Goal: Complete application form: Complete application form

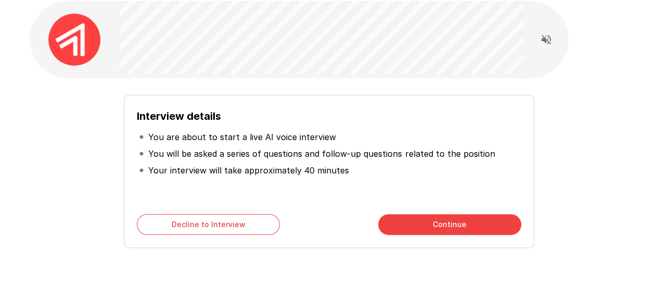
scroll to position [84, 0]
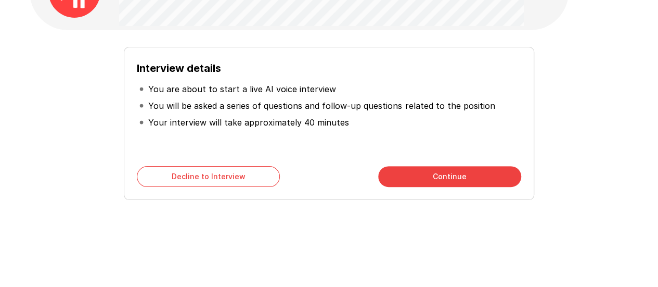
click at [449, 176] on button "Continue" at bounding box center [449, 176] width 143 height 21
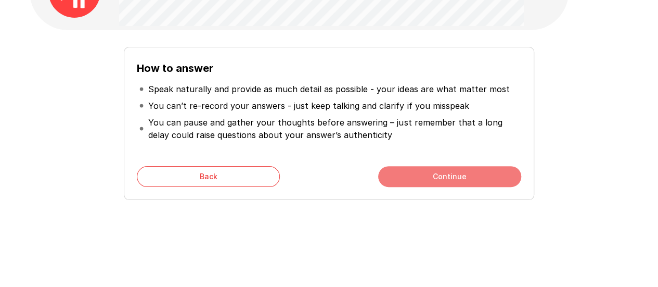
click at [443, 177] on button "Continue" at bounding box center [449, 176] width 143 height 21
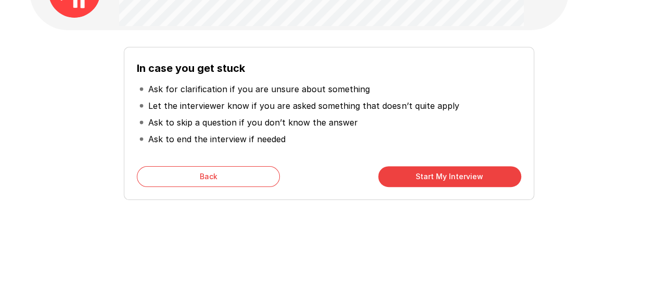
click at [450, 172] on button "Start My Interview" at bounding box center [449, 176] width 143 height 21
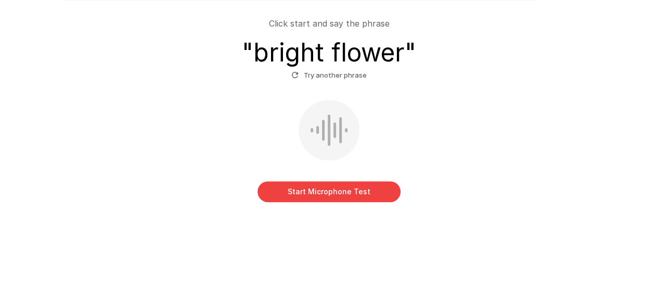
scroll to position [116, 0]
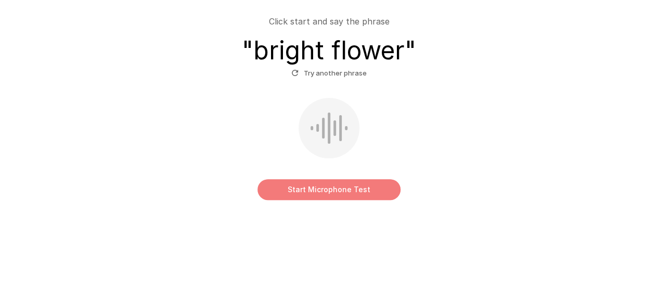
click at [321, 192] on button "Start Microphone Test" at bounding box center [328, 189] width 143 height 21
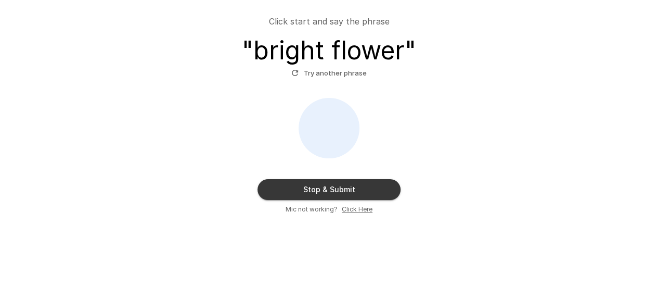
click at [352, 211] on u "Click Here" at bounding box center [357, 209] width 31 height 8
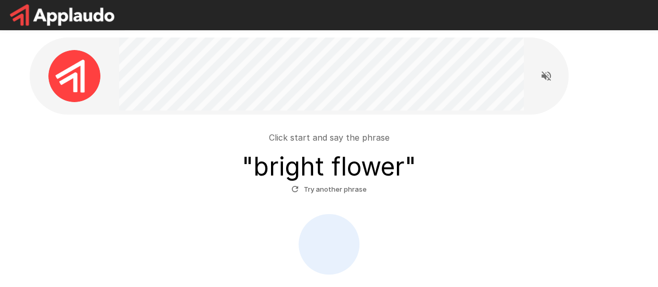
scroll to position [131, 0]
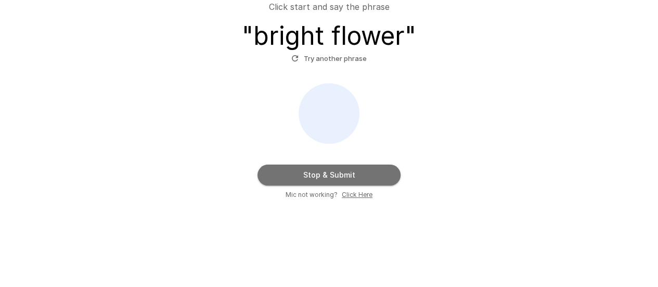
click at [331, 174] on button "Stop & Submit" at bounding box center [328, 174] width 143 height 21
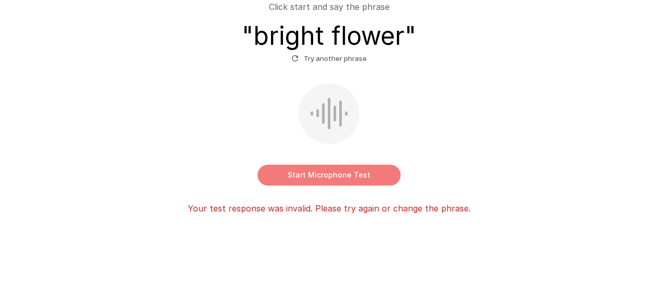
click at [316, 172] on button "Start Microphone Test" at bounding box center [328, 174] width 143 height 21
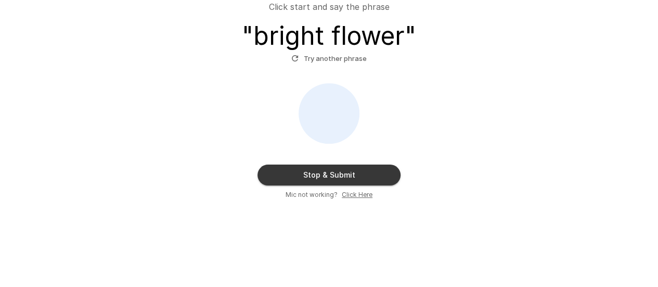
click at [356, 196] on u "Click Here" at bounding box center [357, 194] width 31 height 8
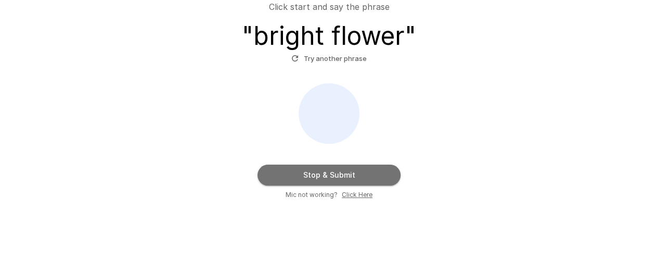
click at [325, 174] on button "Stop & Submit" at bounding box center [328, 174] width 143 height 21
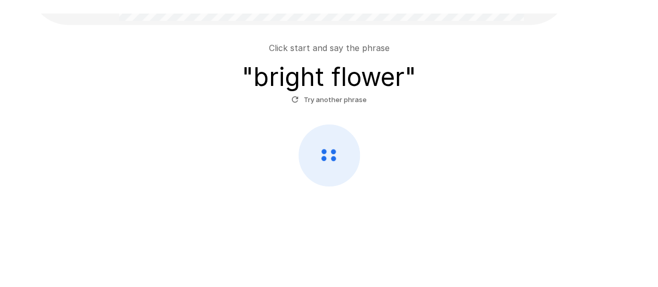
scroll to position [76, 0]
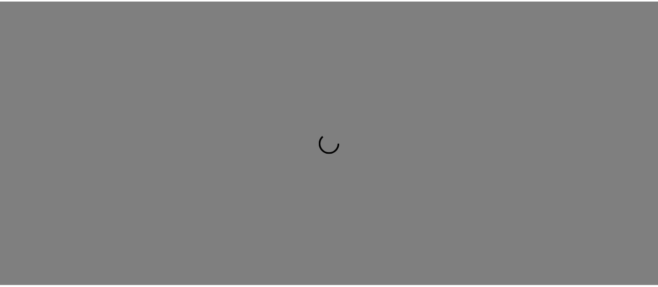
scroll to position [76, 0]
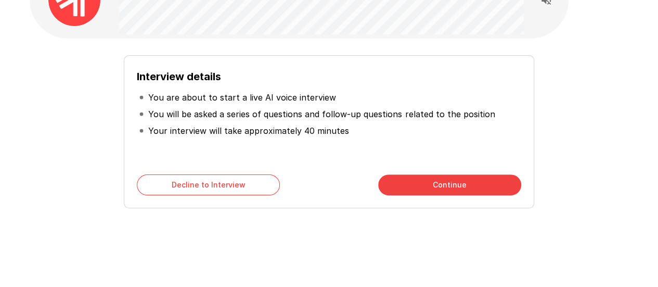
click at [479, 183] on button "Continue" at bounding box center [449, 184] width 143 height 21
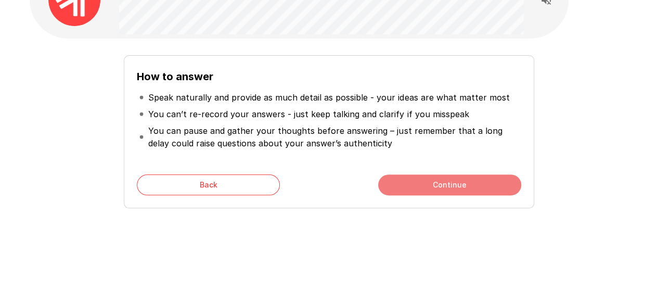
click at [447, 186] on button "Continue" at bounding box center [449, 184] width 143 height 21
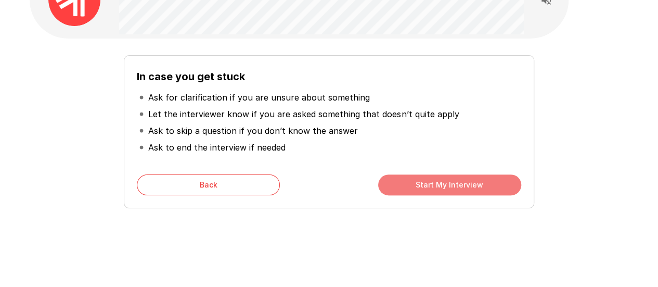
click at [447, 186] on button "Start My Interview" at bounding box center [449, 184] width 143 height 21
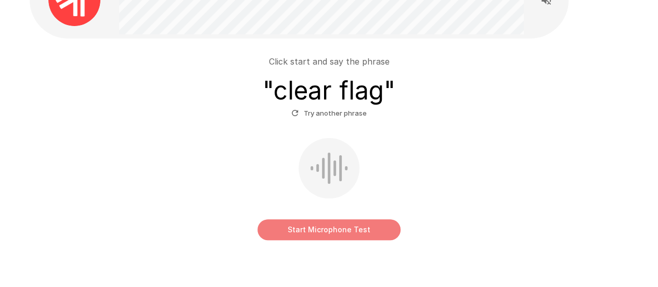
click at [339, 230] on button "Start Microphone Test" at bounding box center [328, 229] width 143 height 21
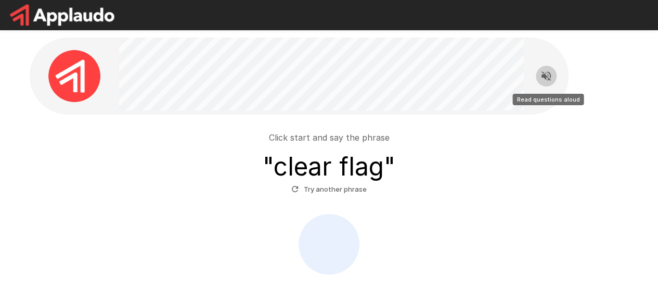
click at [548, 77] on icon "Read questions aloud" at bounding box center [545, 75] width 9 height 9
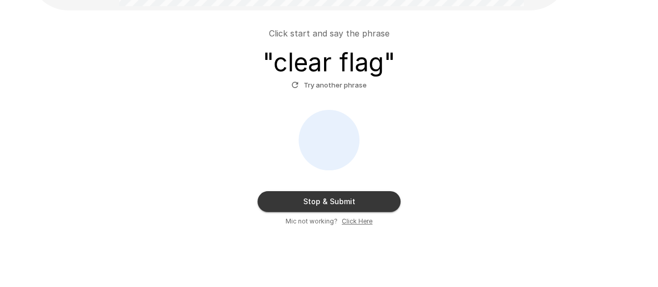
scroll to position [131, 0]
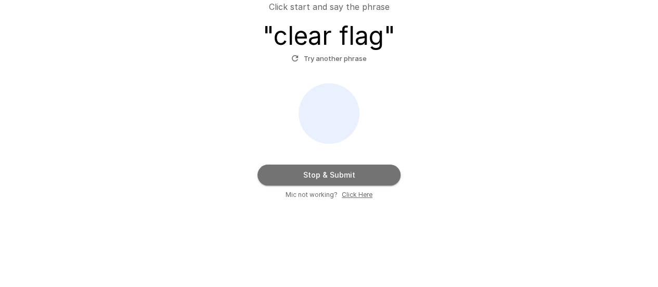
click at [337, 173] on button "Stop & Submit" at bounding box center [328, 174] width 143 height 21
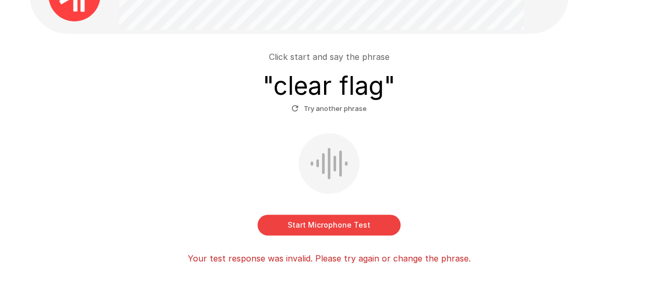
scroll to position [145, 0]
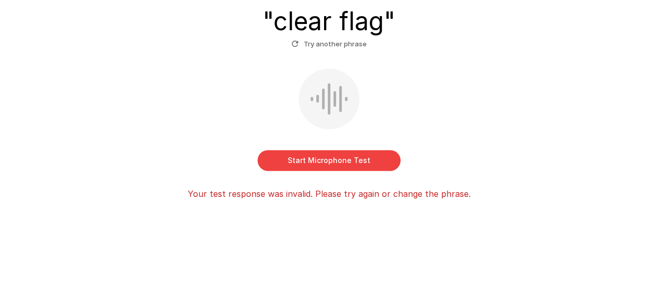
click at [319, 157] on button "Start Microphone Test" at bounding box center [328, 160] width 143 height 21
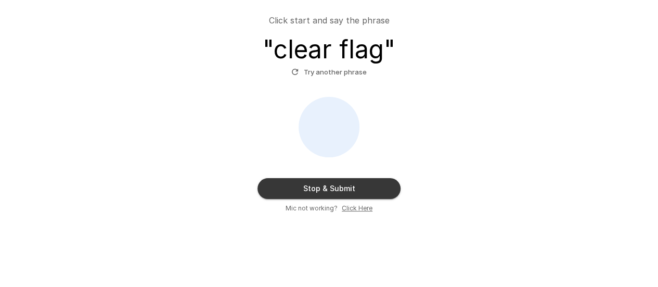
scroll to position [131, 0]
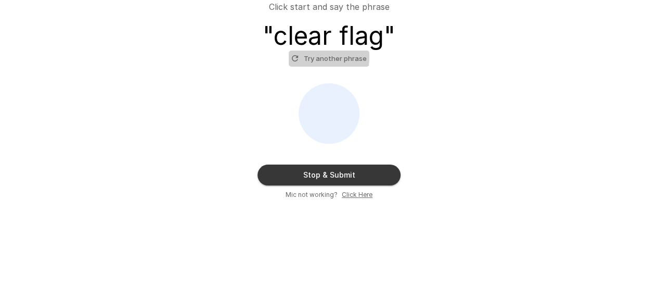
click at [297, 56] on icon "button" at bounding box center [295, 58] width 6 height 6
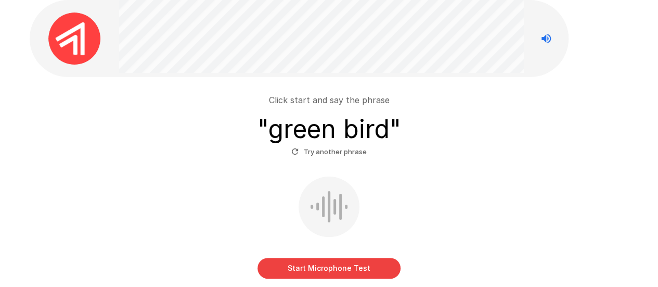
scroll to position [116, 0]
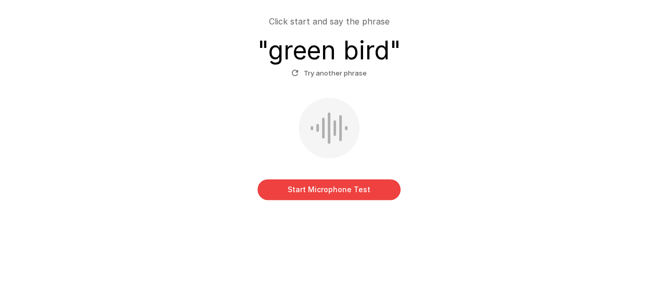
click at [326, 189] on button "Start Microphone Test" at bounding box center [328, 189] width 143 height 21
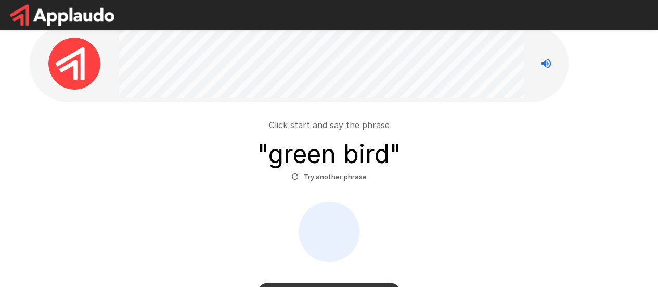
scroll to position [0, 0]
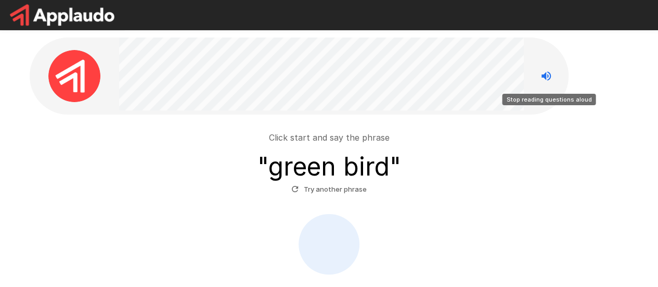
click at [546, 81] on icon "Stop reading questions aloud" at bounding box center [546, 76] width 12 height 12
click at [546, 80] on icon "Read questions aloud" at bounding box center [546, 76] width 12 height 12
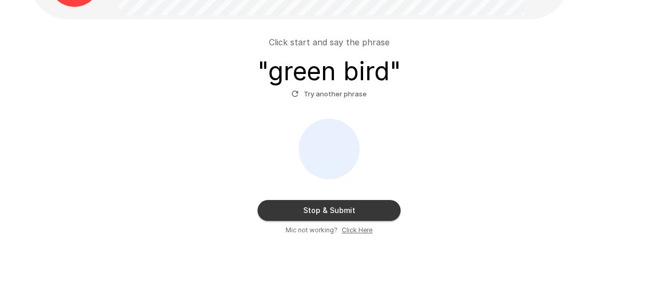
scroll to position [131, 0]
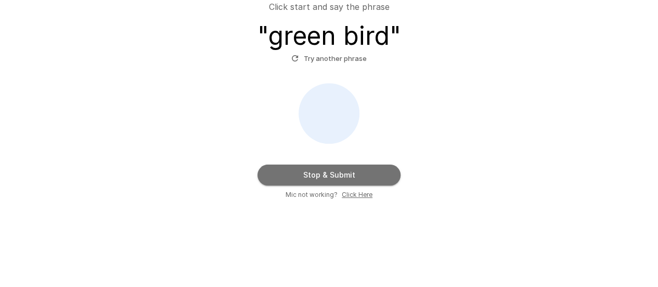
click at [320, 172] on button "Stop & Submit" at bounding box center [328, 174] width 143 height 21
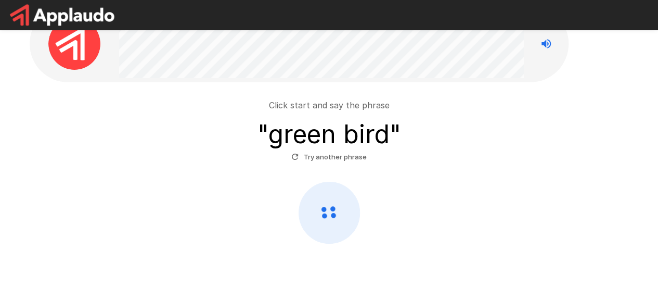
scroll to position [0, 0]
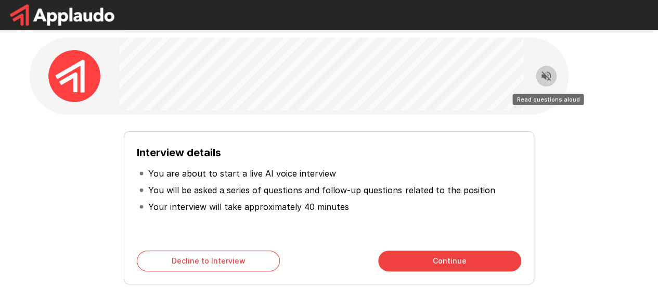
click at [542, 77] on icon "Read questions aloud" at bounding box center [545, 75] width 9 height 9
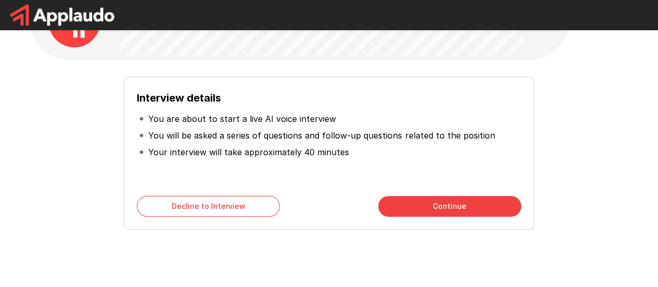
scroll to position [84, 0]
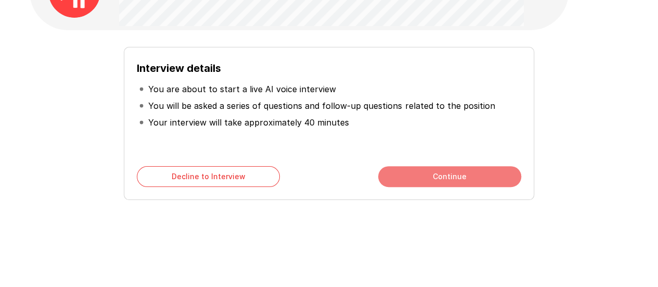
click at [448, 178] on button "Continue" at bounding box center [449, 176] width 143 height 21
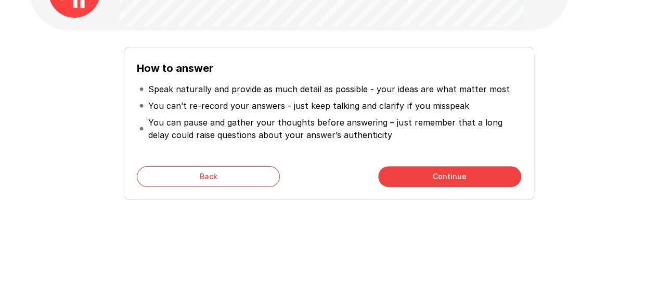
click at [448, 178] on button "Continue" at bounding box center [449, 176] width 143 height 21
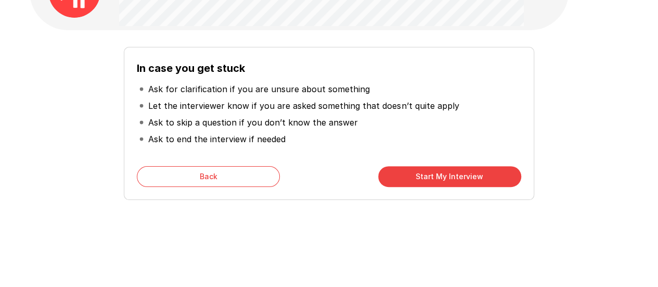
click at [448, 178] on button "Start My Interview" at bounding box center [449, 176] width 143 height 21
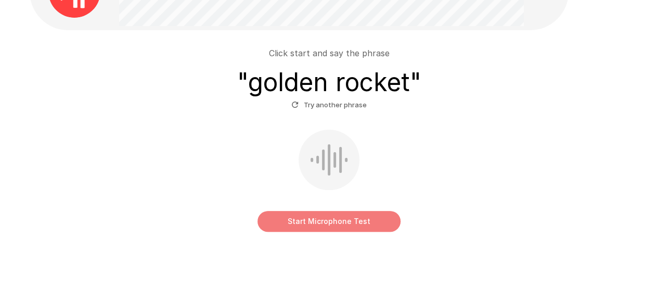
click at [345, 218] on button "Start Microphone Test" at bounding box center [328, 221] width 143 height 21
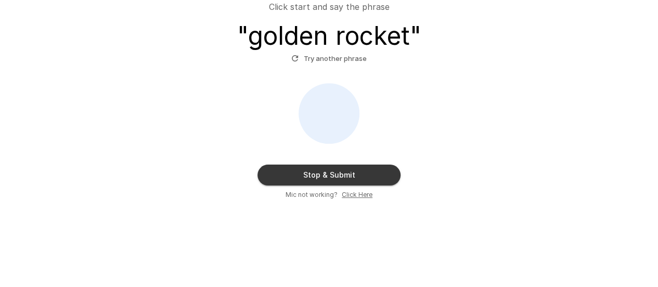
scroll to position [79, 0]
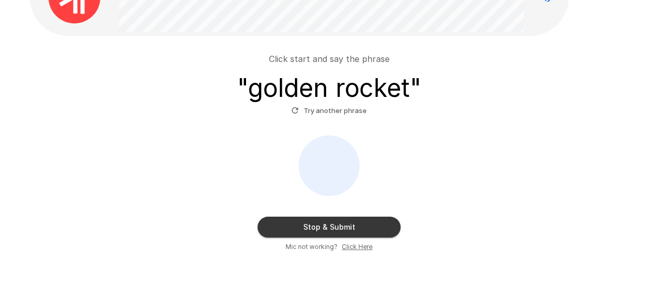
click at [307, 110] on button "Try another phrase" at bounding box center [329, 110] width 81 height 16
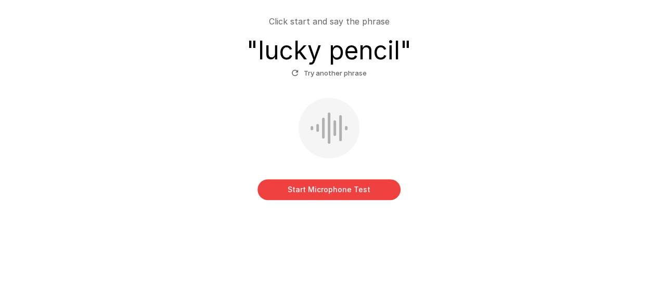
scroll to position [64, 0]
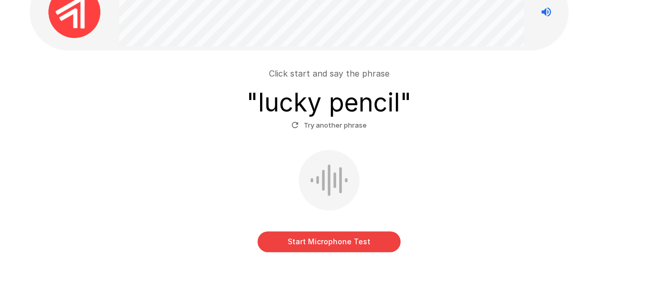
click at [318, 242] on button "Start Microphone Test" at bounding box center [328, 241] width 143 height 21
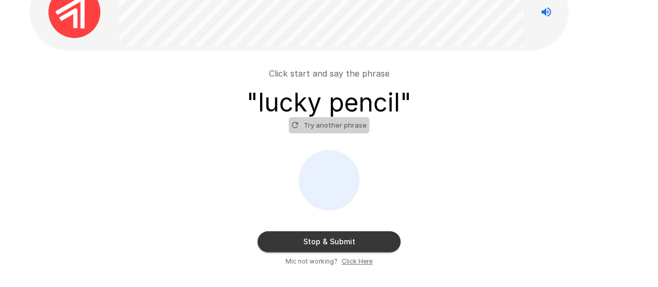
click at [336, 124] on button "Try another phrase" at bounding box center [329, 125] width 81 height 16
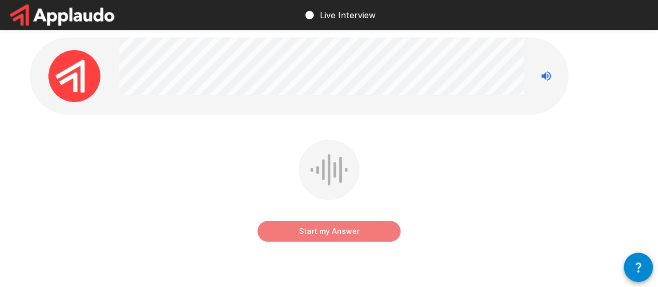
click at [319, 234] on button "Start my Answer" at bounding box center [328, 231] width 143 height 21
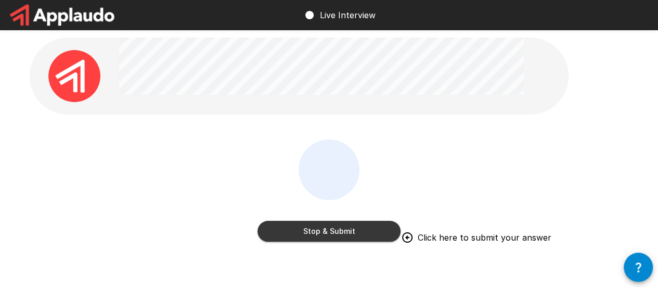
click at [339, 231] on button "Stop & Submit" at bounding box center [328, 231] width 143 height 21
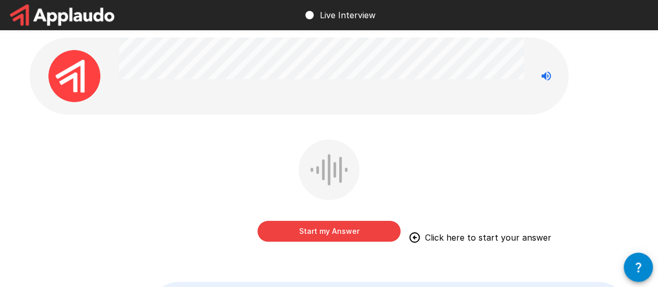
click at [336, 228] on button "Start my Answer" at bounding box center [328, 231] width 143 height 21
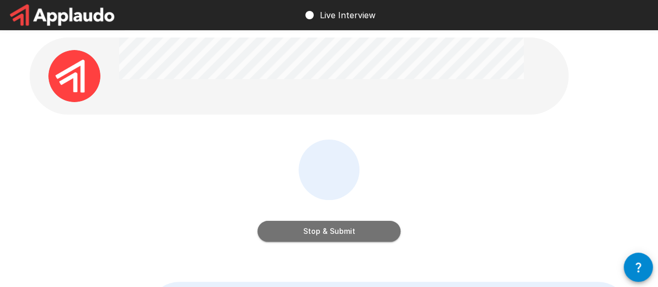
click at [336, 228] on button "Stop & Submit" at bounding box center [328, 231] width 143 height 21
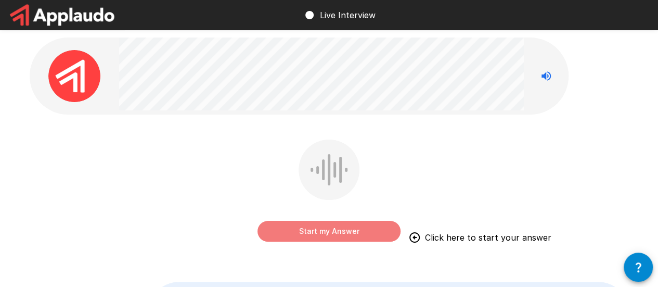
click at [310, 231] on button "Start my Answer" at bounding box center [328, 231] width 143 height 21
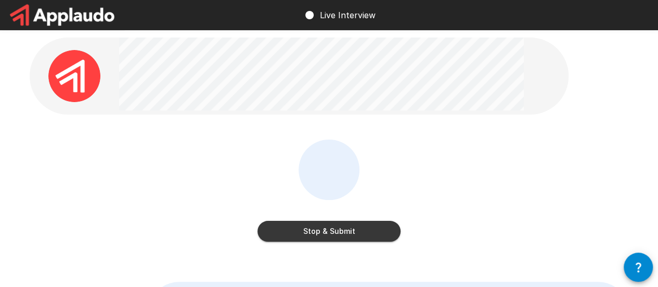
click at [332, 232] on button "Stop & Submit" at bounding box center [328, 231] width 143 height 21
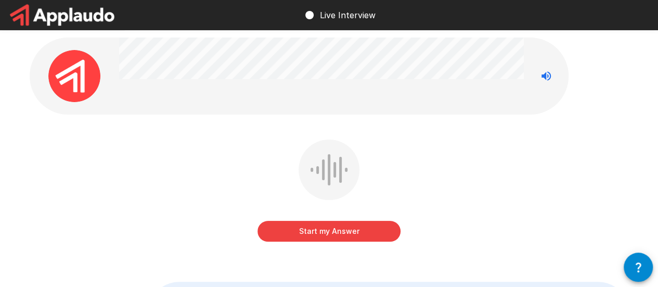
click at [321, 228] on button "Start my Answer" at bounding box center [328, 231] width 143 height 21
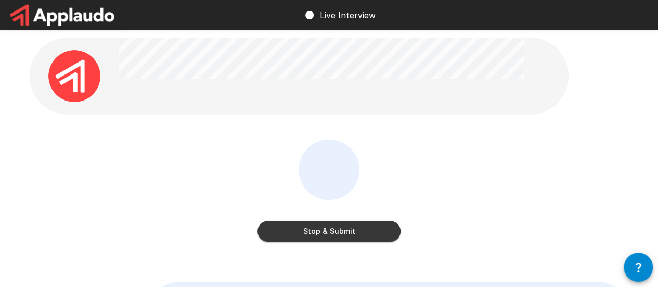
click at [331, 231] on button "Stop & Submit" at bounding box center [328, 231] width 143 height 21
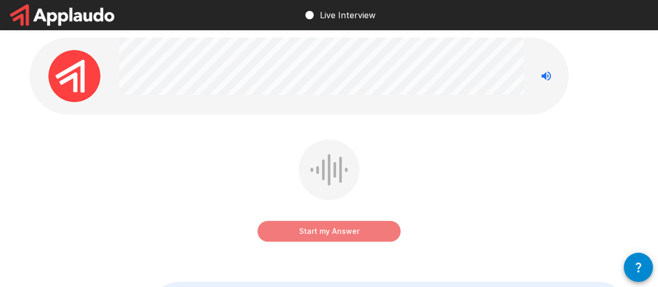
click at [339, 229] on button "Start my Answer" at bounding box center [328, 231] width 143 height 21
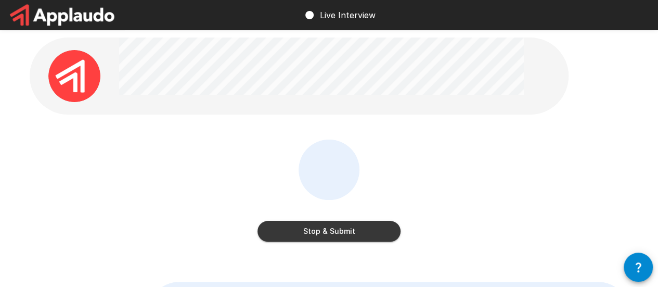
click at [333, 235] on button "Stop & Submit" at bounding box center [328, 231] width 143 height 21
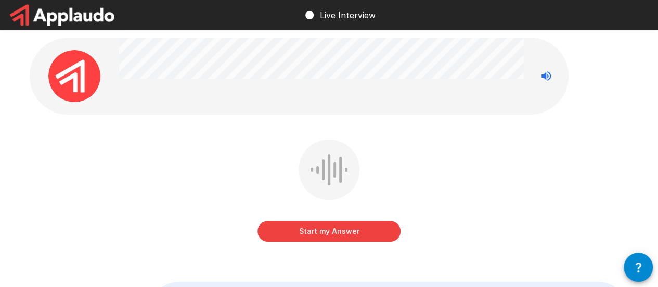
click at [332, 232] on button "Start my Answer" at bounding box center [328, 231] width 143 height 21
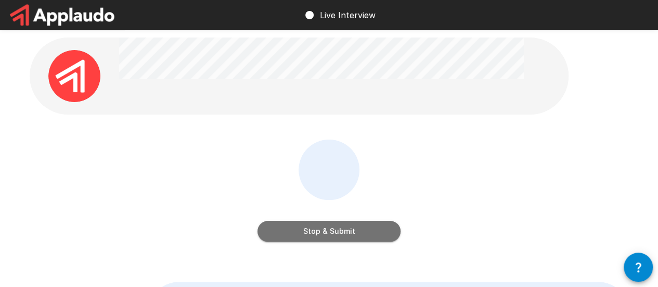
click at [330, 231] on button "Stop & Submit" at bounding box center [328, 231] width 143 height 21
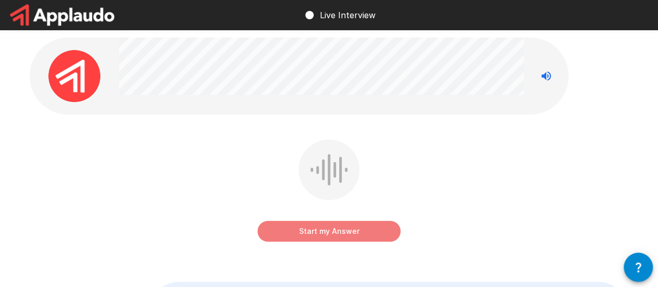
click at [321, 231] on button "Start my Answer" at bounding box center [328, 231] width 143 height 21
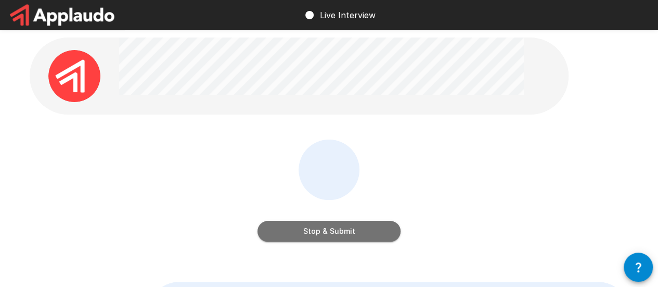
click at [321, 231] on button "Stop & Submit" at bounding box center [328, 231] width 143 height 21
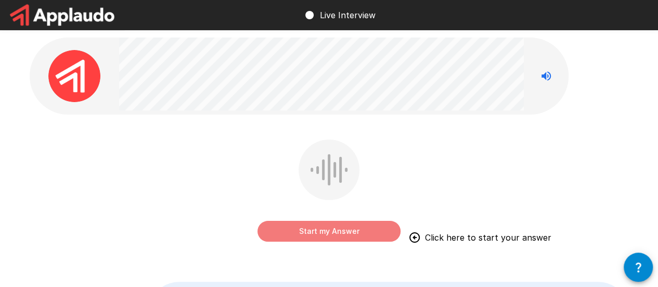
click at [323, 232] on button "Start my Answer" at bounding box center [328, 231] width 143 height 21
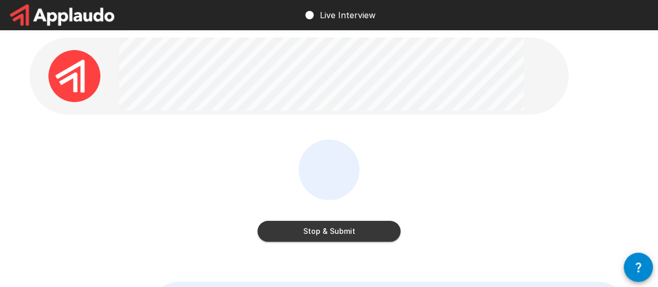
click at [324, 228] on button "Stop & Submit" at bounding box center [328, 231] width 143 height 21
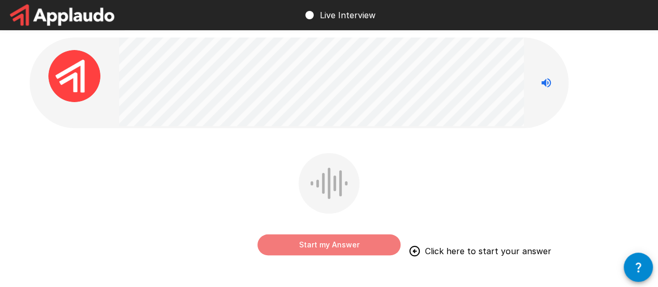
click at [326, 244] on button "Start my Answer" at bounding box center [328, 244] width 143 height 21
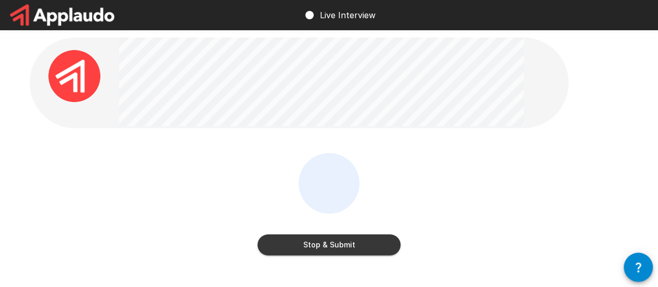
click at [321, 244] on button "Stop & Submit" at bounding box center [328, 244] width 143 height 21
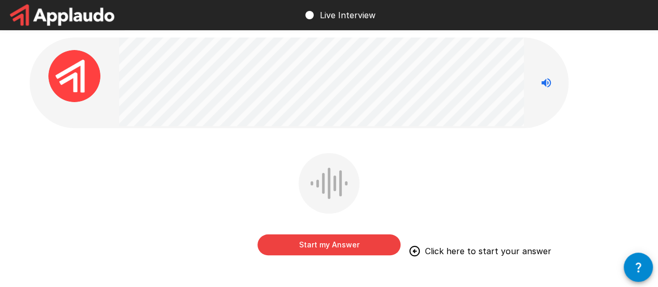
click at [331, 247] on button "Start my Answer" at bounding box center [328, 244] width 143 height 21
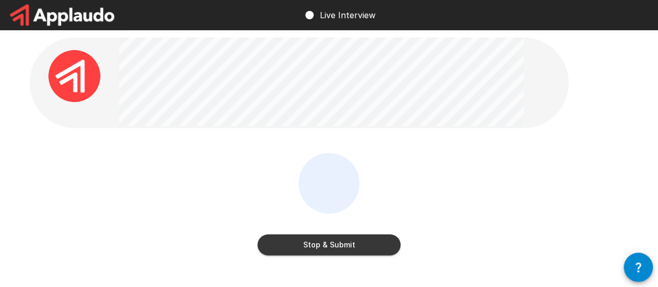
click at [317, 246] on button "Stop & Submit" at bounding box center [328, 244] width 143 height 21
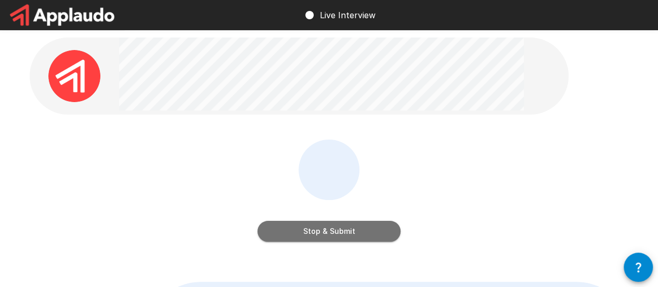
click at [334, 230] on button "Stop & Submit" at bounding box center [328, 231] width 143 height 21
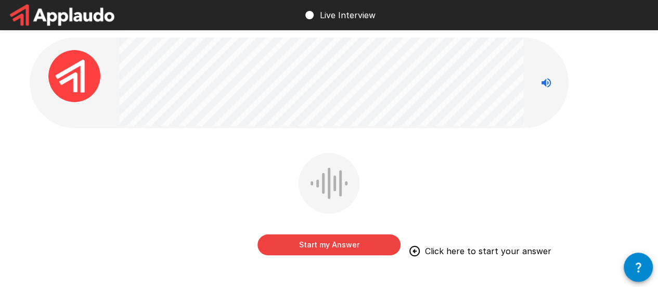
click at [328, 248] on button "Start my Answer" at bounding box center [328, 244] width 143 height 21
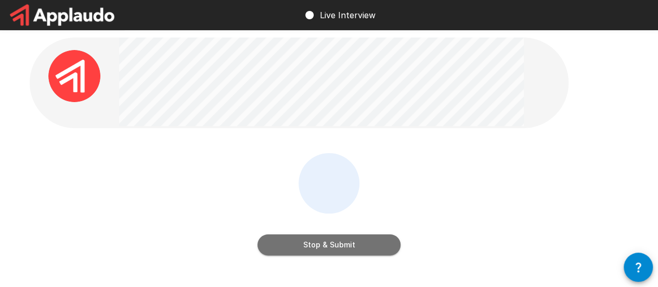
click at [328, 245] on button "Stop & Submit" at bounding box center [328, 244] width 143 height 21
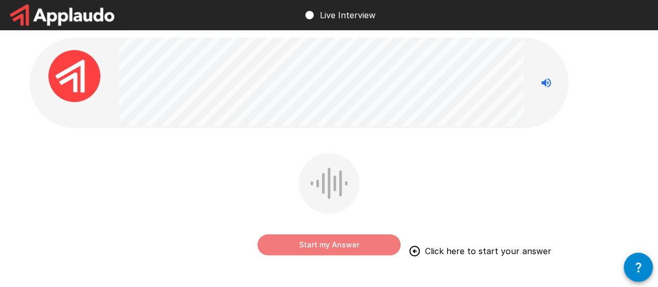
click at [315, 244] on button "Start my Answer" at bounding box center [328, 244] width 143 height 21
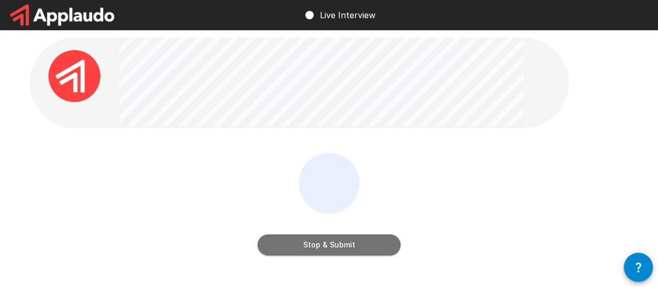
click at [309, 244] on button "Stop & Submit" at bounding box center [328, 244] width 143 height 21
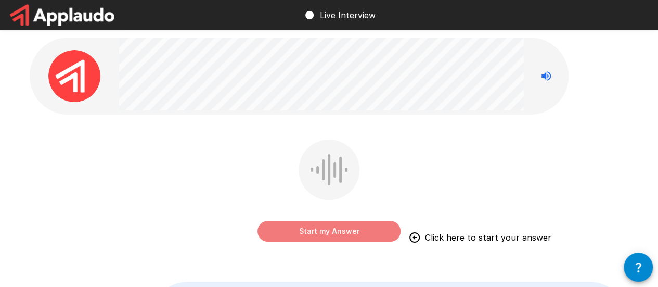
click at [329, 228] on button "Start my Answer" at bounding box center [328, 231] width 143 height 21
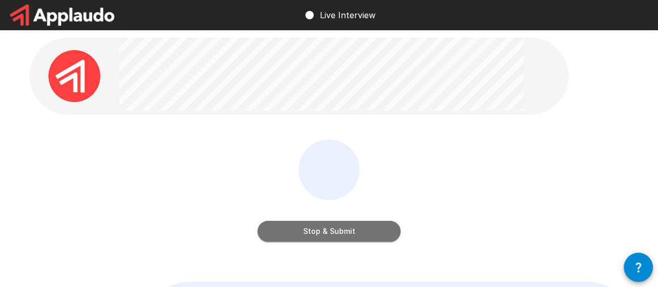
click at [317, 233] on button "Stop & Submit" at bounding box center [328, 231] width 143 height 21
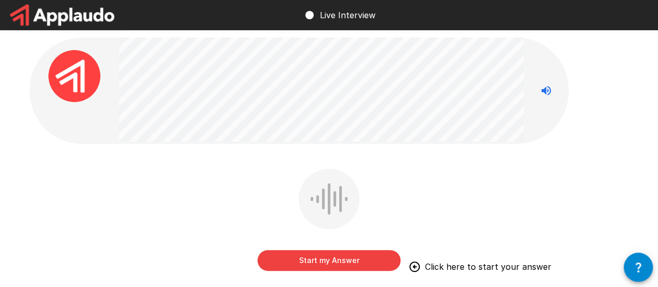
click at [325, 262] on button "Start my Answer" at bounding box center [328, 260] width 143 height 21
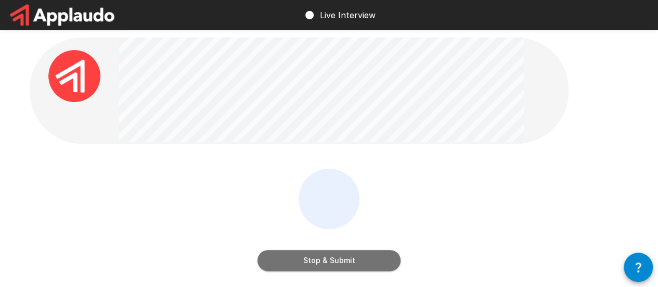
click at [331, 260] on button "Stop & Submit" at bounding box center [328, 260] width 143 height 21
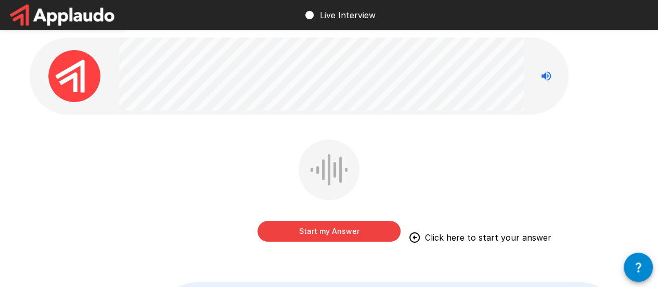
click at [319, 231] on button "Start my Answer" at bounding box center [328, 231] width 143 height 21
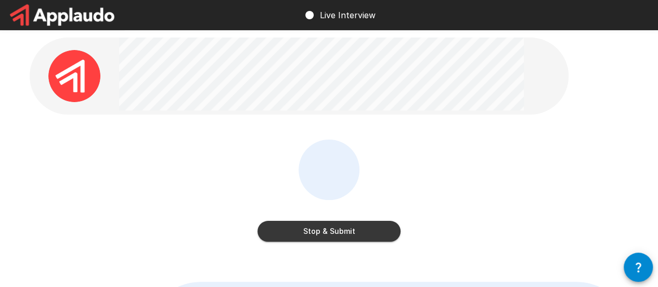
click at [322, 234] on button "Stop & Submit" at bounding box center [328, 231] width 143 height 21
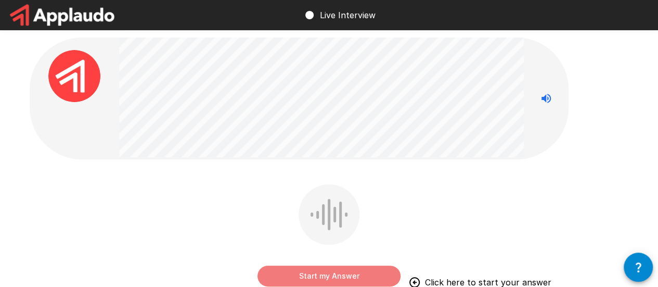
click at [323, 277] on button "Start my Answer" at bounding box center [328, 275] width 143 height 21
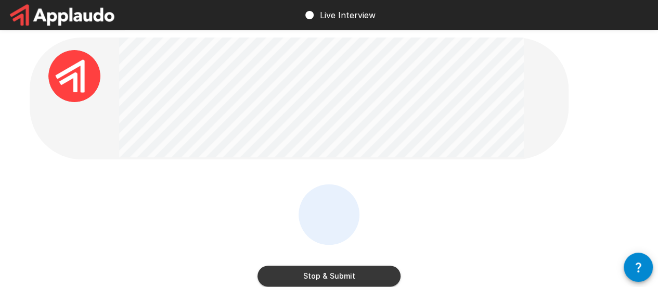
click at [330, 272] on button "Stop & Submit" at bounding box center [328, 275] width 143 height 21
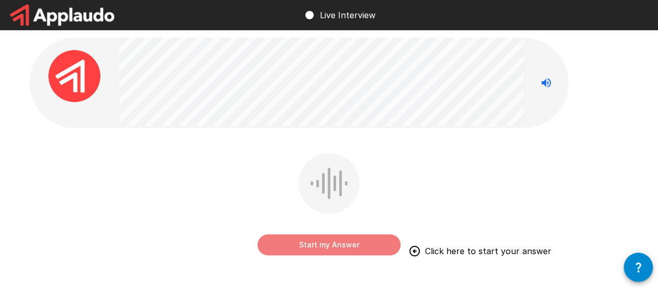
click at [327, 247] on button "Start my Answer" at bounding box center [328, 244] width 143 height 21
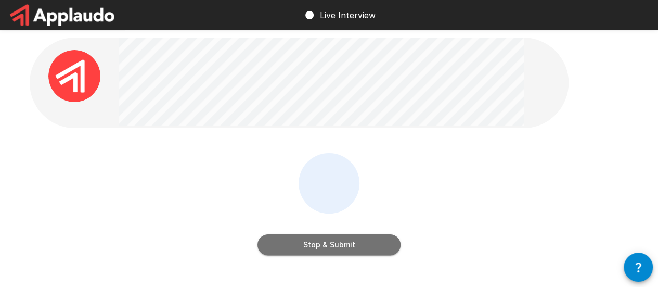
click at [325, 245] on button "Stop & Submit" at bounding box center [328, 244] width 143 height 21
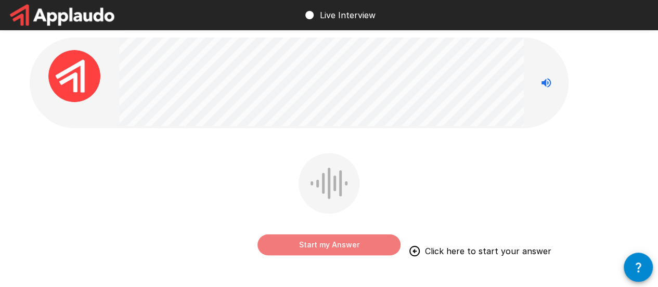
click at [325, 245] on button "Start my Answer" at bounding box center [328, 244] width 143 height 21
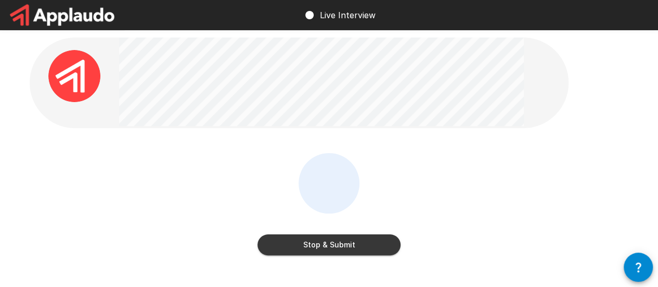
click at [326, 247] on button "Stop & Submit" at bounding box center [328, 244] width 143 height 21
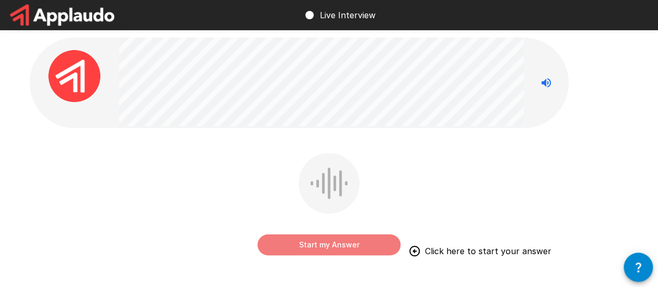
click at [303, 244] on button "Start my Answer" at bounding box center [328, 244] width 143 height 21
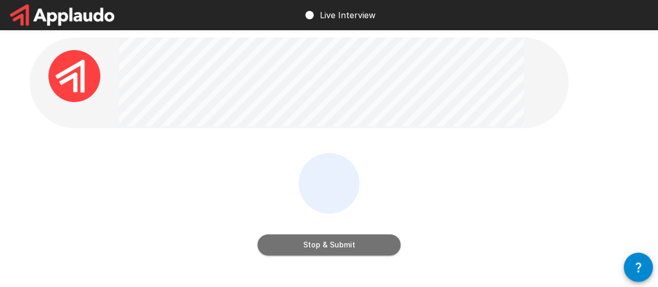
click at [303, 244] on button "Stop & Submit" at bounding box center [328, 244] width 143 height 21
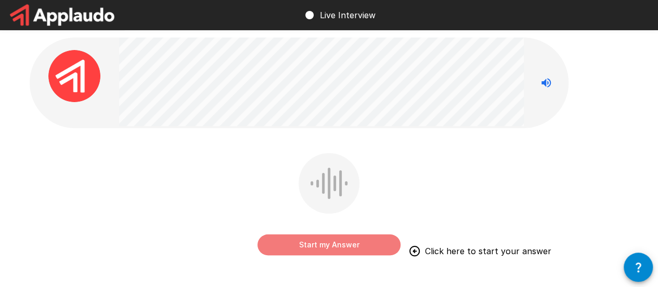
click at [315, 244] on button "Start my Answer" at bounding box center [328, 244] width 143 height 21
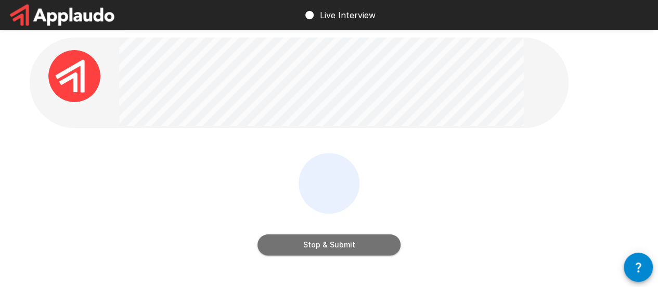
click at [317, 244] on button "Stop & Submit" at bounding box center [328, 244] width 143 height 21
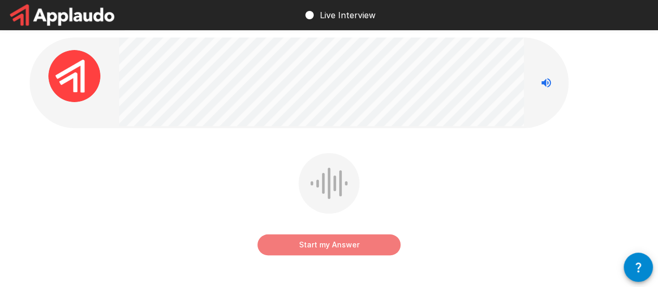
click at [317, 244] on button "Start my Answer" at bounding box center [328, 244] width 143 height 21
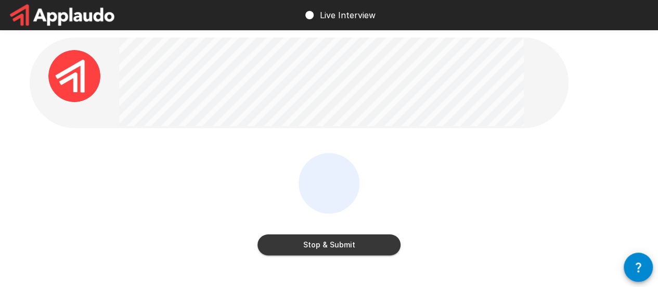
click at [317, 244] on button "Stop & Submit" at bounding box center [328, 244] width 143 height 21
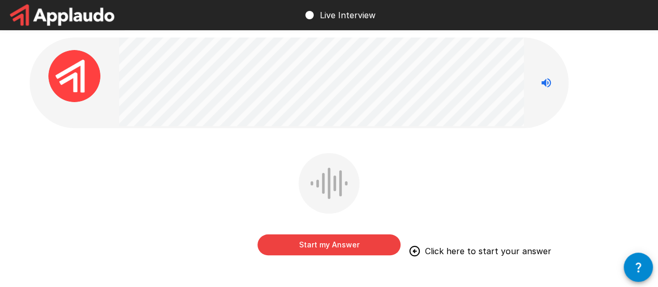
click at [317, 244] on button "Start my Answer" at bounding box center [328, 244] width 143 height 21
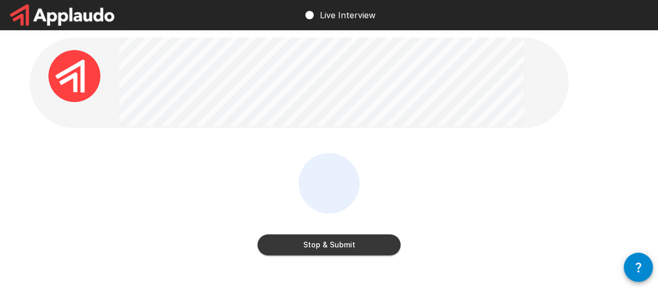
click at [331, 245] on button "Stop & Submit" at bounding box center [328, 244] width 143 height 21
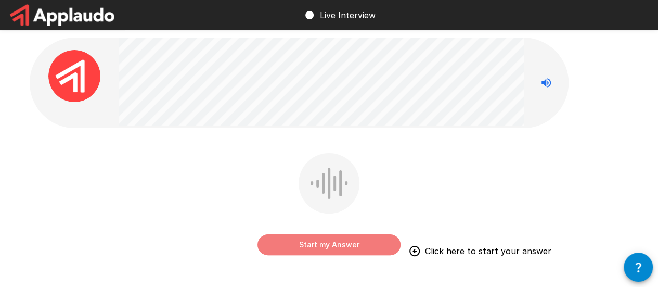
click at [331, 245] on button "Start my Answer" at bounding box center [328, 244] width 143 height 21
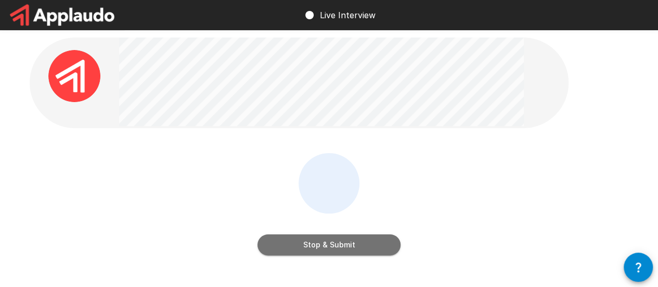
click at [331, 245] on button "Stop & Submit" at bounding box center [328, 244] width 143 height 21
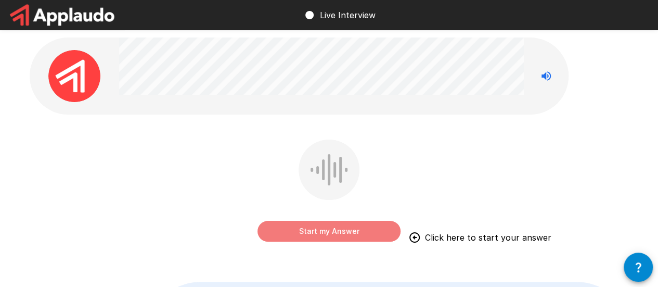
click at [327, 229] on button "Start my Answer" at bounding box center [328, 231] width 143 height 21
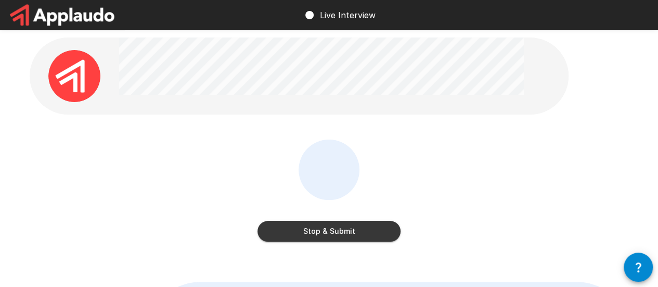
click at [336, 236] on button "Stop & Submit" at bounding box center [328, 231] width 143 height 21
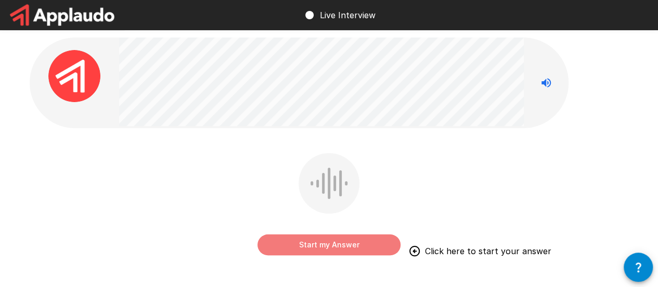
click at [341, 245] on button "Start my Answer" at bounding box center [328, 244] width 143 height 21
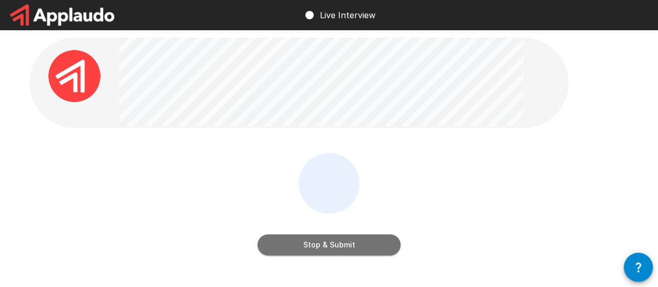
click at [341, 244] on button "Stop & Submit" at bounding box center [328, 244] width 143 height 21
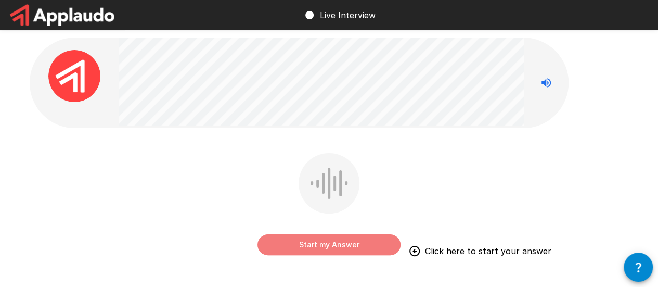
click at [322, 242] on button "Start my Answer" at bounding box center [328, 244] width 143 height 21
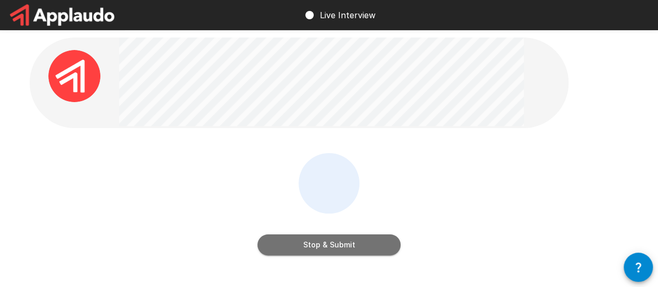
click at [323, 242] on button "Stop & Submit" at bounding box center [328, 244] width 143 height 21
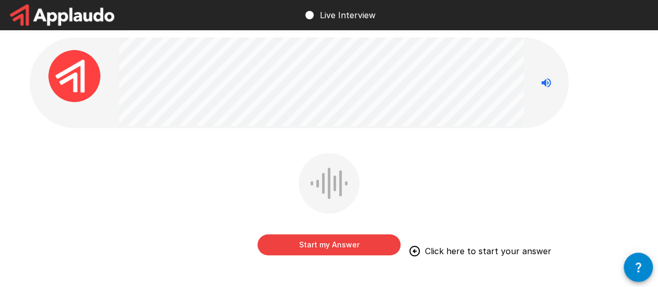
click at [326, 248] on button "Start my Answer" at bounding box center [328, 244] width 143 height 21
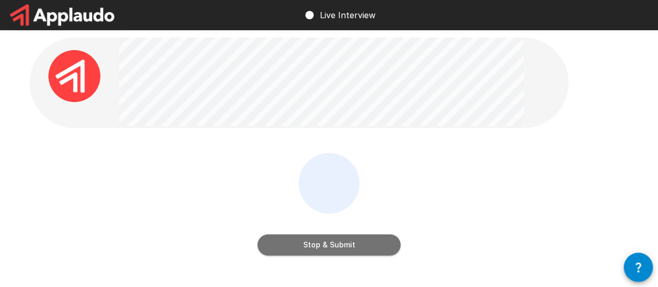
click at [326, 248] on button "Stop & Submit" at bounding box center [328, 244] width 143 height 21
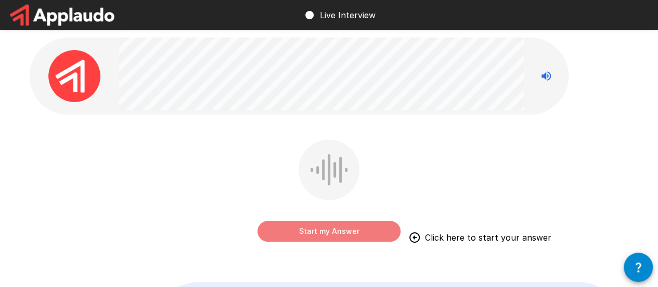
click at [329, 233] on button "Start my Answer" at bounding box center [328, 231] width 143 height 21
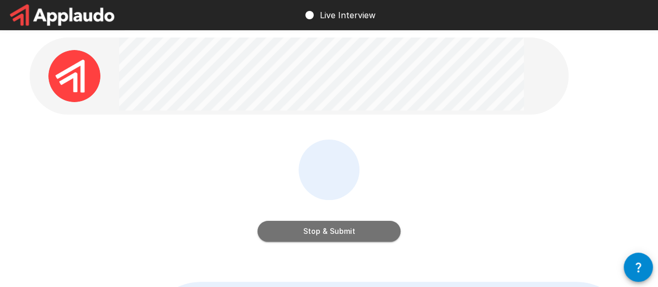
click at [330, 234] on button "Stop & Submit" at bounding box center [328, 231] width 143 height 21
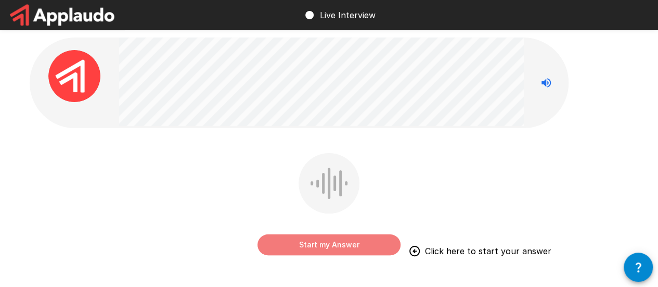
click at [327, 243] on button "Start my Answer" at bounding box center [328, 244] width 143 height 21
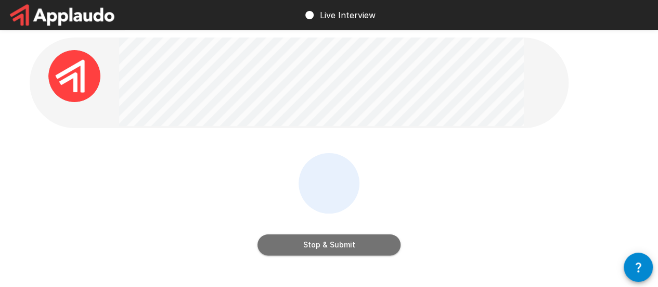
click at [327, 243] on button "Stop & Submit" at bounding box center [328, 244] width 143 height 21
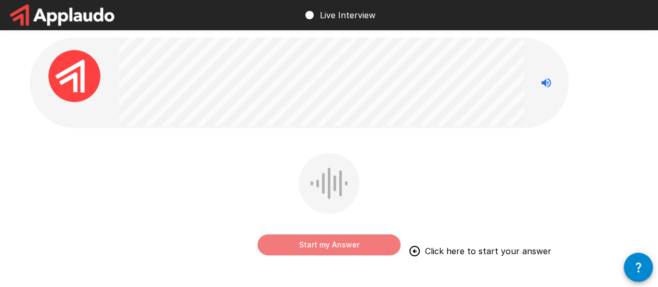
click at [327, 248] on button "Start my Answer" at bounding box center [328, 244] width 143 height 21
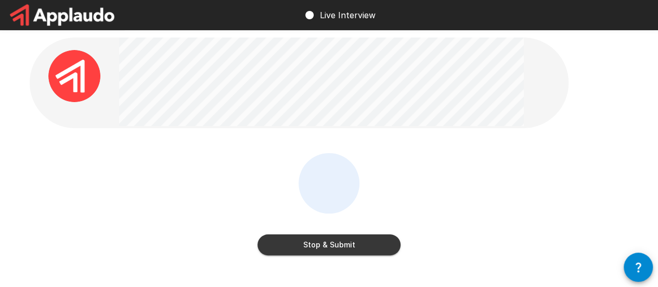
click at [327, 245] on button "Stop & Submit" at bounding box center [328, 244] width 143 height 21
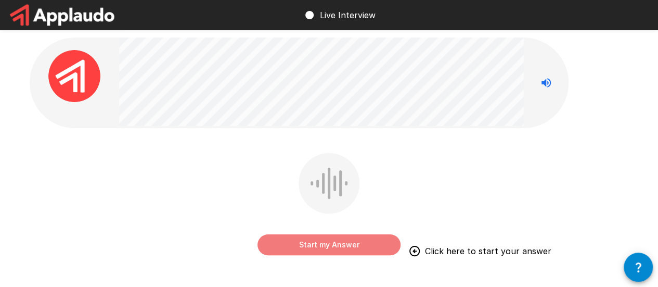
click at [326, 247] on button "Start my Answer" at bounding box center [328, 244] width 143 height 21
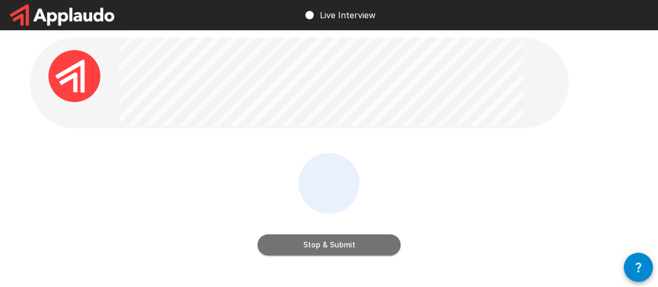
click at [326, 247] on button "Stop & Submit" at bounding box center [328, 244] width 143 height 21
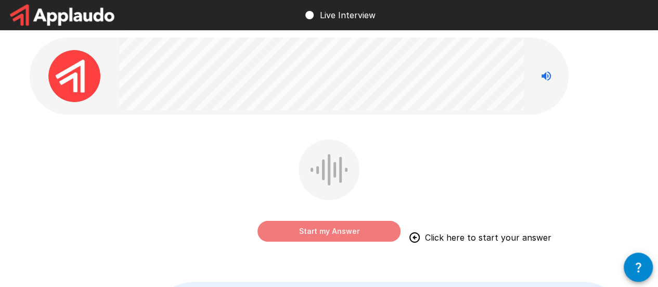
click at [309, 225] on button "Start my Answer" at bounding box center [328, 231] width 143 height 21
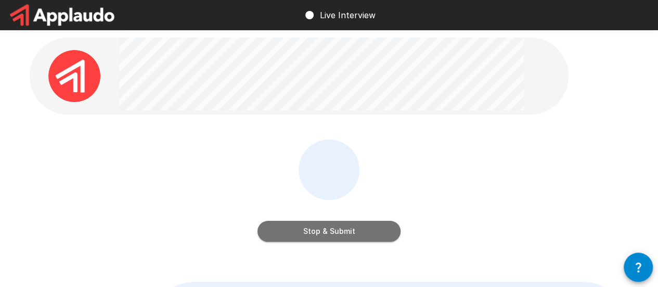
click at [333, 230] on button "Stop & Submit" at bounding box center [328, 231] width 143 height 21
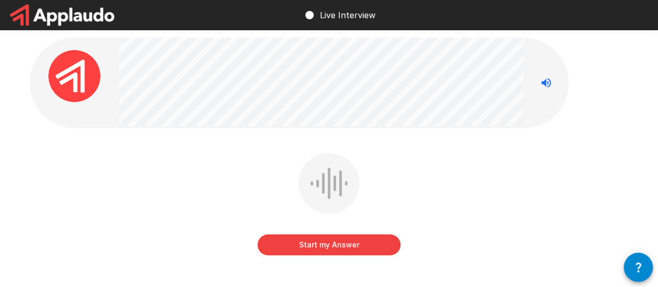
click at [345, 243] on button "Start my Answer" at bounding box center [328, 244] width 143 height 21
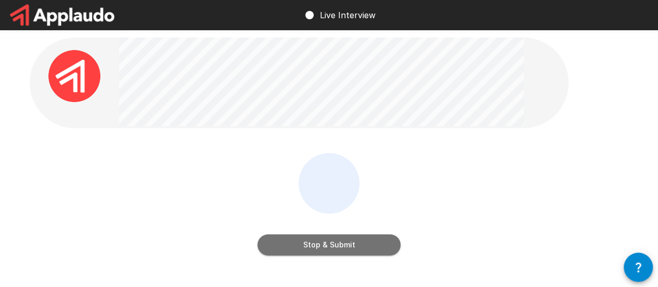
click at [345, 243] on button "Stop & Submit" at bounding box center [328, 244] width 143 height 21
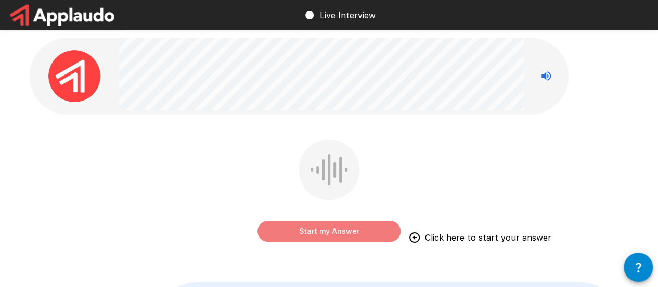
click at [328, 227] on button "Start my Answer" at bounding box center [328, 231] width 143 height 21
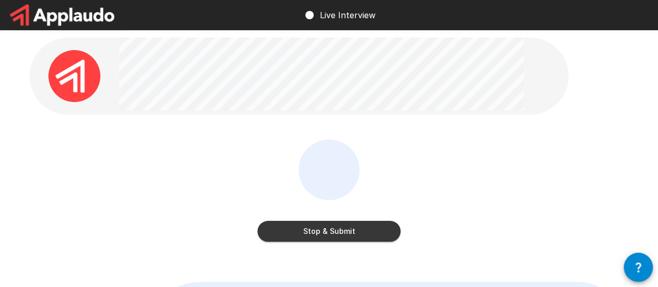
click at [334, 231] on button "Stop & Submit" at bounding box center [328, 231] width 143 height 21
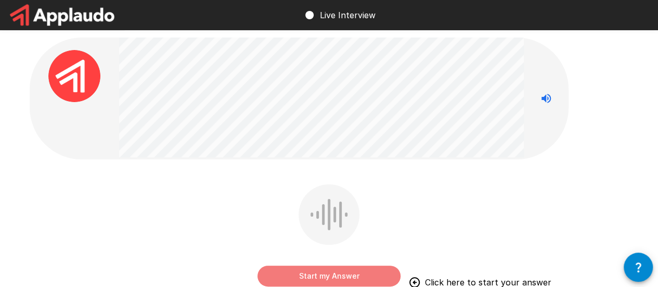
click at [322, 268] on button "Start my Answer" at bounding box center [328, 275] width 143 height 21
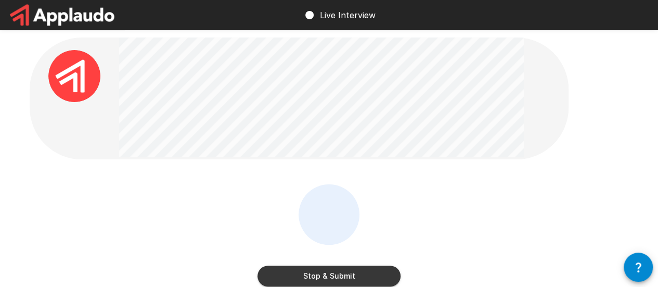
click at [328, 275] on button "Stop & Submit" at bounding box center [328, 275] width 143 height 21
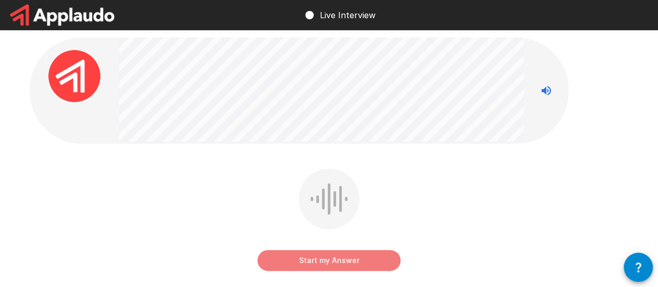
click at [322, 264] on button "Start my Answer" at bounding box center [328, 260] width 143 height 21
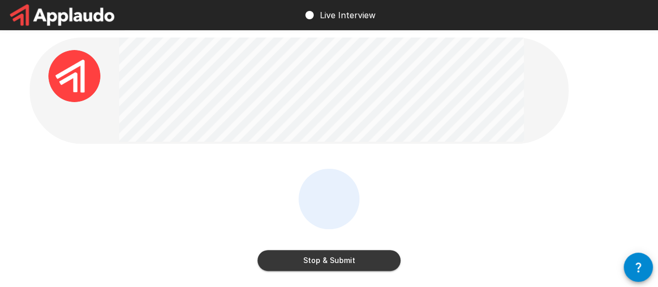
click at [318, 262] on button "Stop & Submit" at bounding box center [328, 260] width 143 height 21
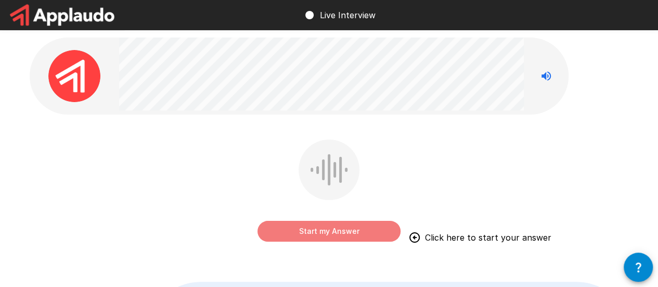
click at [319, 228] on button "Start my Answer" at bounding box center [328, 231] width 143 height 21
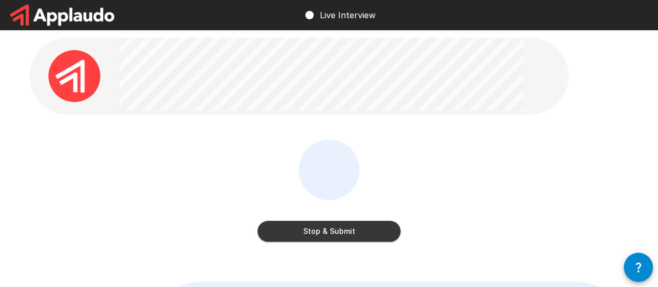
click at [322, 230] on button "Stop & Submit" at bounding box center [328, 231] width 143 height 21
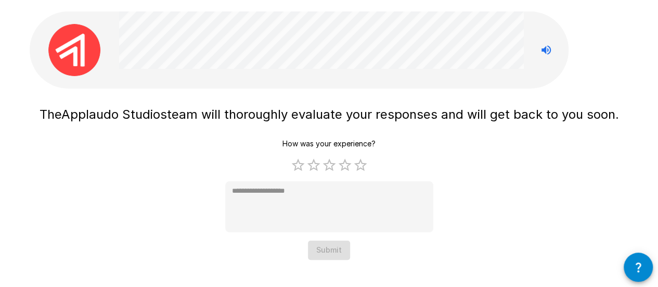
scroll to position [41, 0]
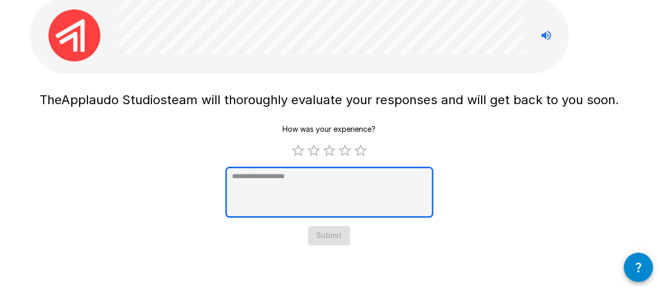
click at [321, 168] on textarea at bounding box center [329, 191] width 208 height 51
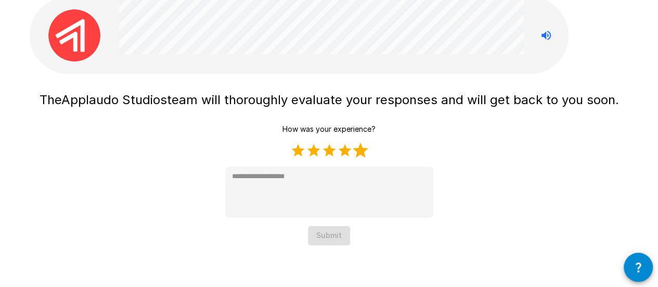
click at [362, 149] on label "5 Stars" at bounding box center [361, 150] width 16 height 16
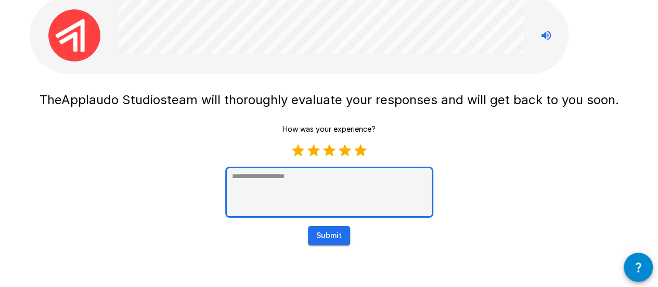
type textarea "*"
click at [262, 184] on textarea at bounding box center [329, 191] width 208 height 51
type textarea "*"
type textarea "**"
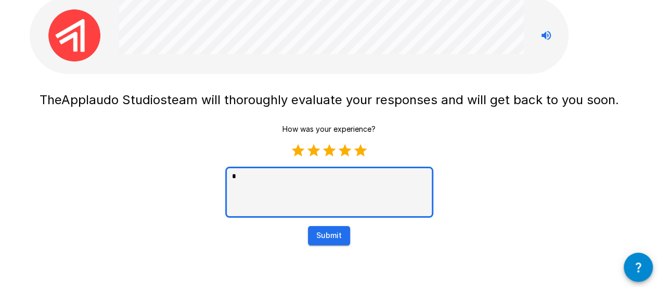
type textarea "*"
type textarea "***"
type textarea "*"
type textarea "****"
type textarea "*"
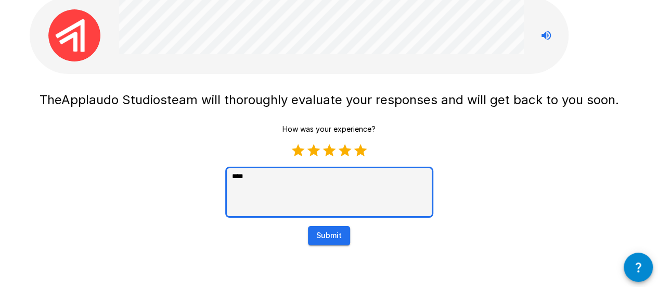
type textarea "****"
type textarea "*"
type textarea "******"
type textarea "*"
type textarea "*******"
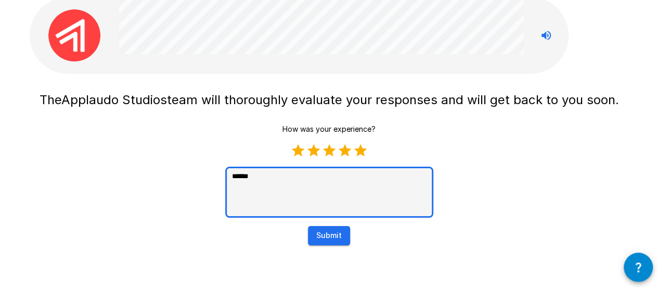
type textarea "*"
type textarea "********"
type textarea "*"
type textarea "*********"
type textarea "*"
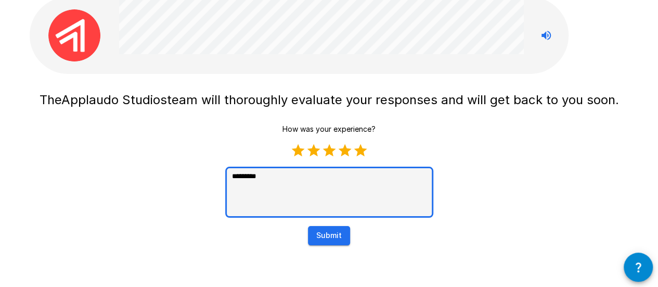
type textarea "**********"
type textarea "*"
type textarea "**********"
type textarea "*"
type textarea "**********"
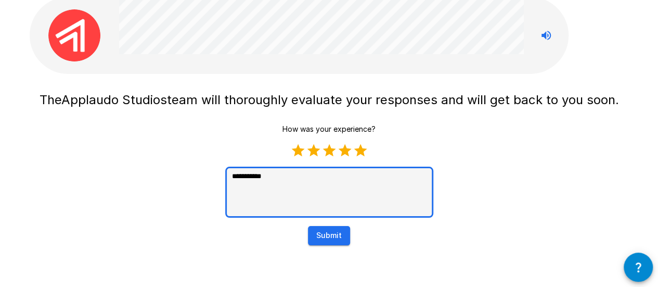
type textarea "*"
type textarea "**********"
type textarea "*"
type textarea "**********"
type textarea "*"
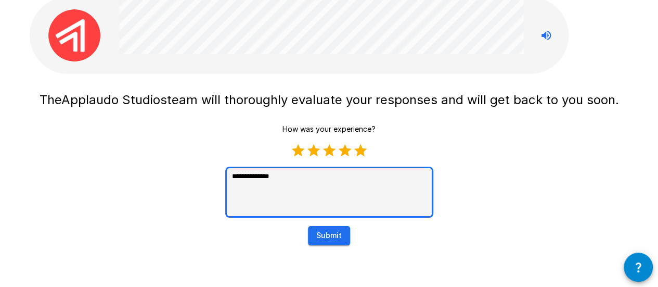
type textarea "**********"
type textarea "*"
type textarea "**********"
type textarea "*"
type textarea "**********"
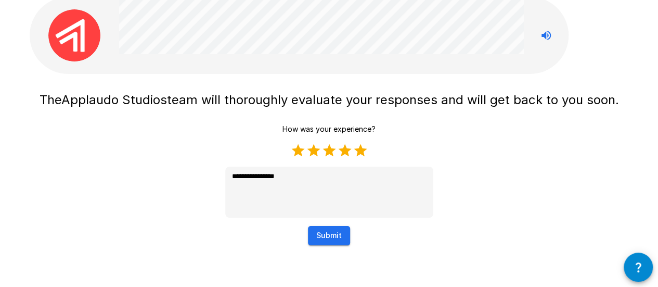
type textarea "*"
click at [332, 235] on button "Submit" at bounding box center [329, 235] width 42 height 19
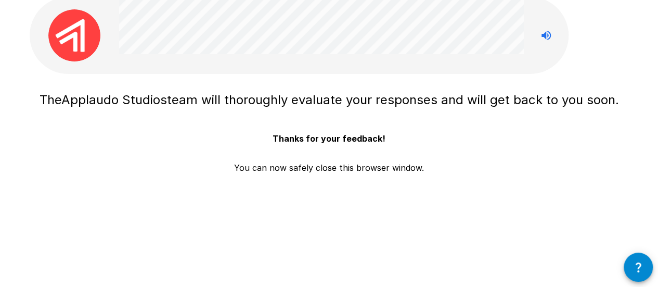
drag, startPoint x: 477, startPoint y: 231, endPoint x: 296, endPoint y: 60, distance: 249.1
click at [477, 229] on div "The Applaudo Studios team will thoroughly evaluate your responses and will get …" at bounding box center [329, 122] width 624 height 327
